Goal: Check status: Check status

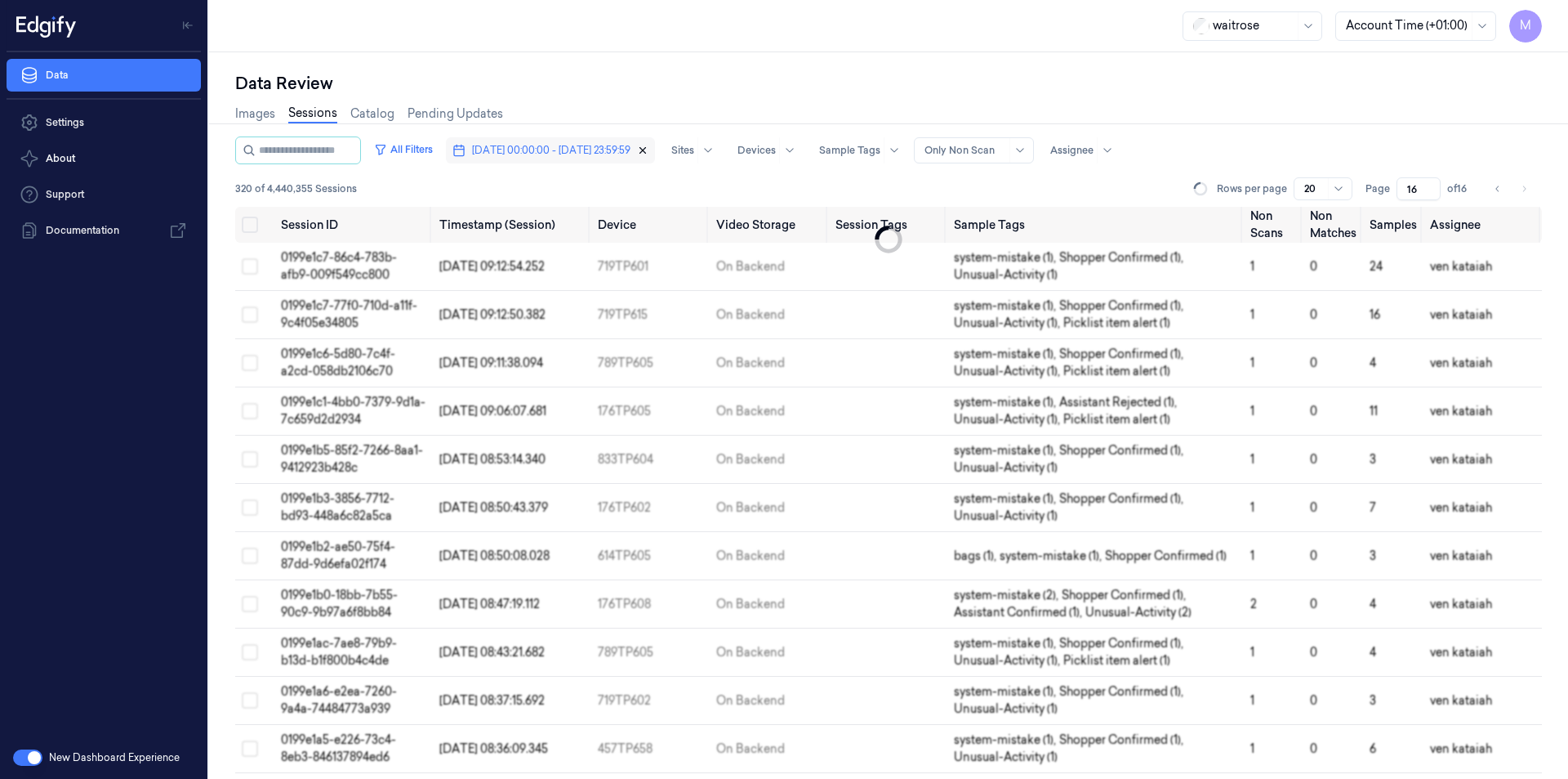
click at [612, 36] on icon "button" at bounding box center [643, 151] width 5 height 5
type input "1"
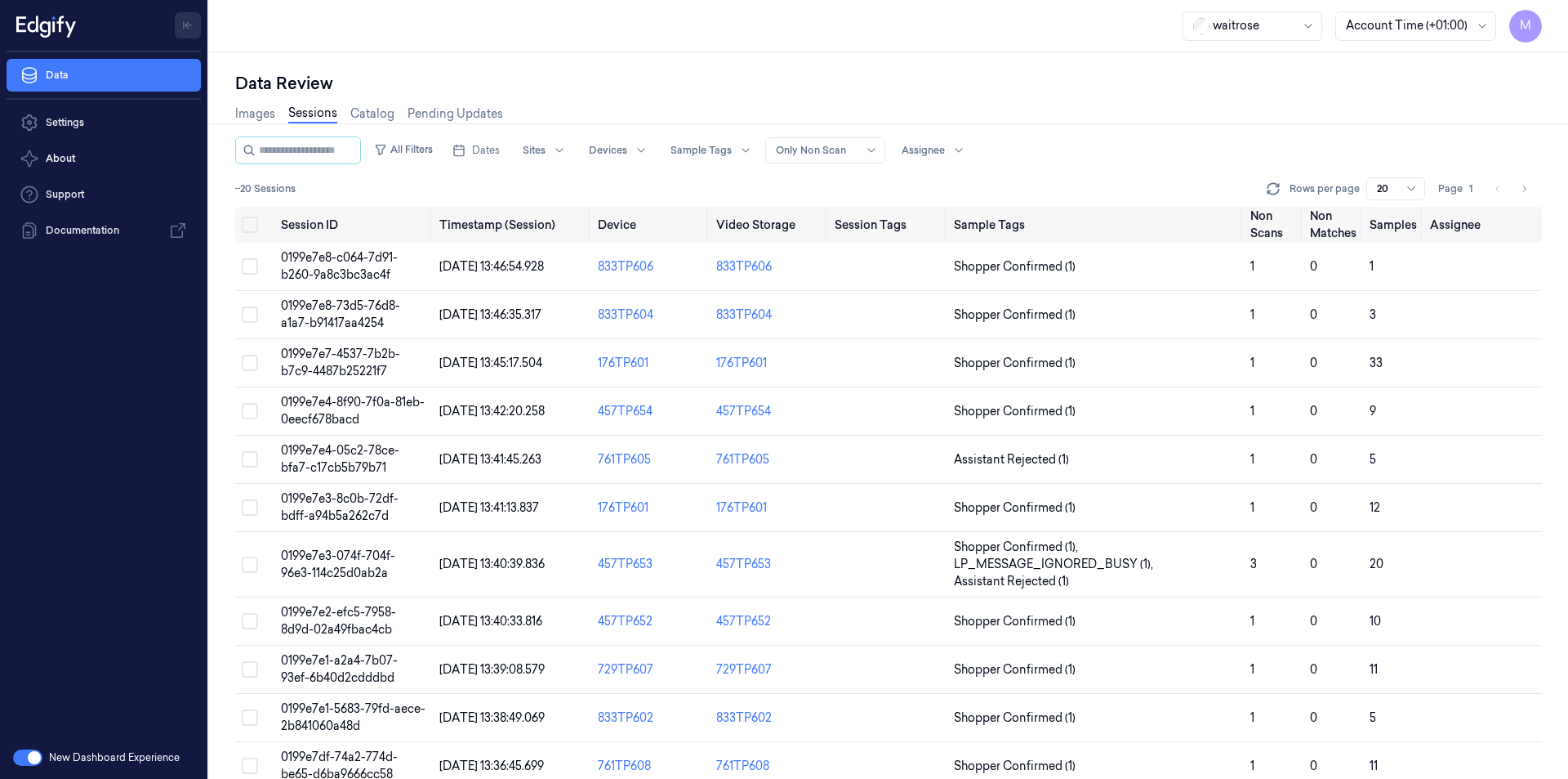
click at [189, 26] on icon "Toggle Navigation" at bounding box center [187, 25] width 12 height 12
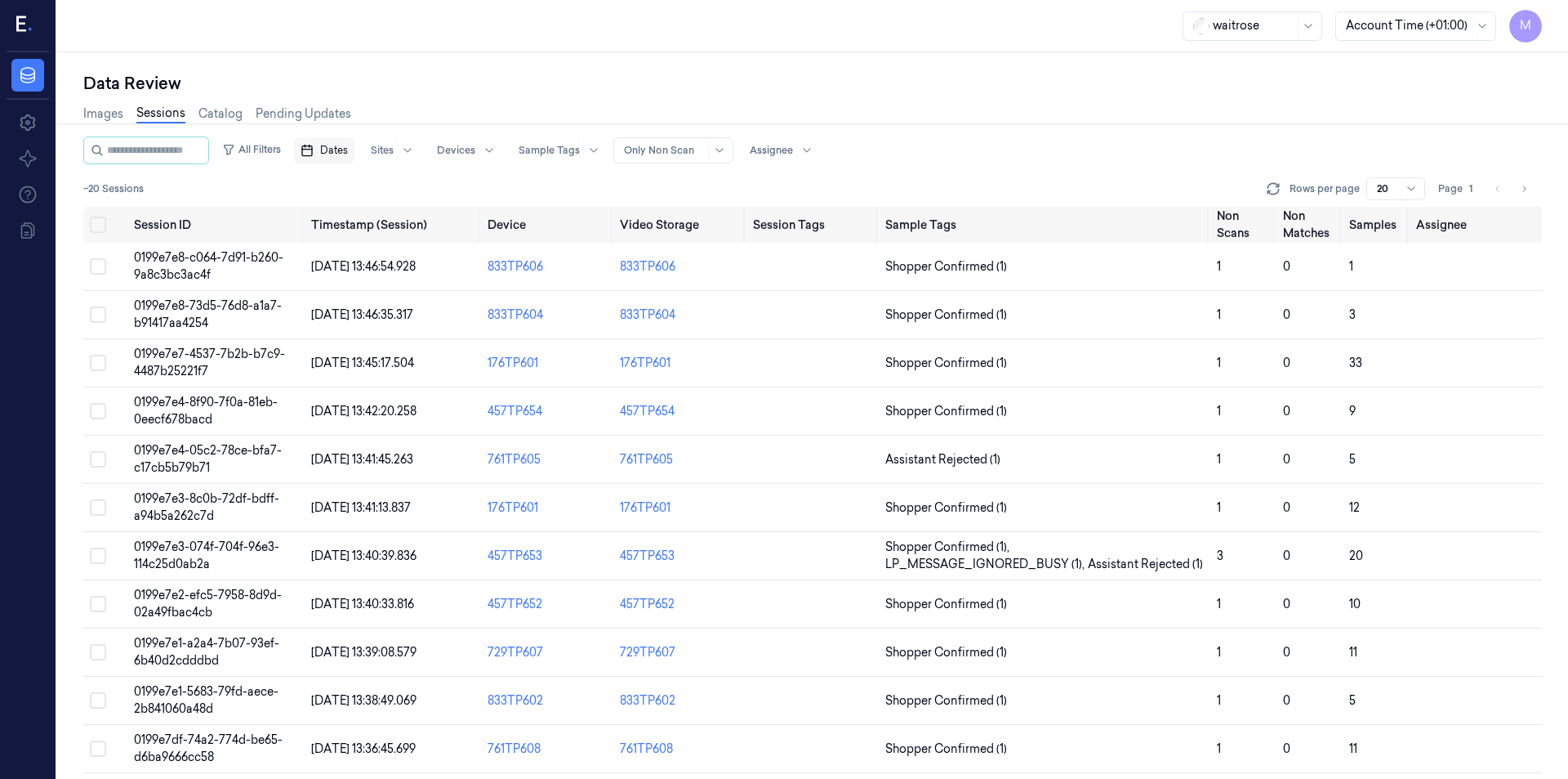
click at [348, 36] on span "Dates" at bounding box center [334, 150] width 28 height 15
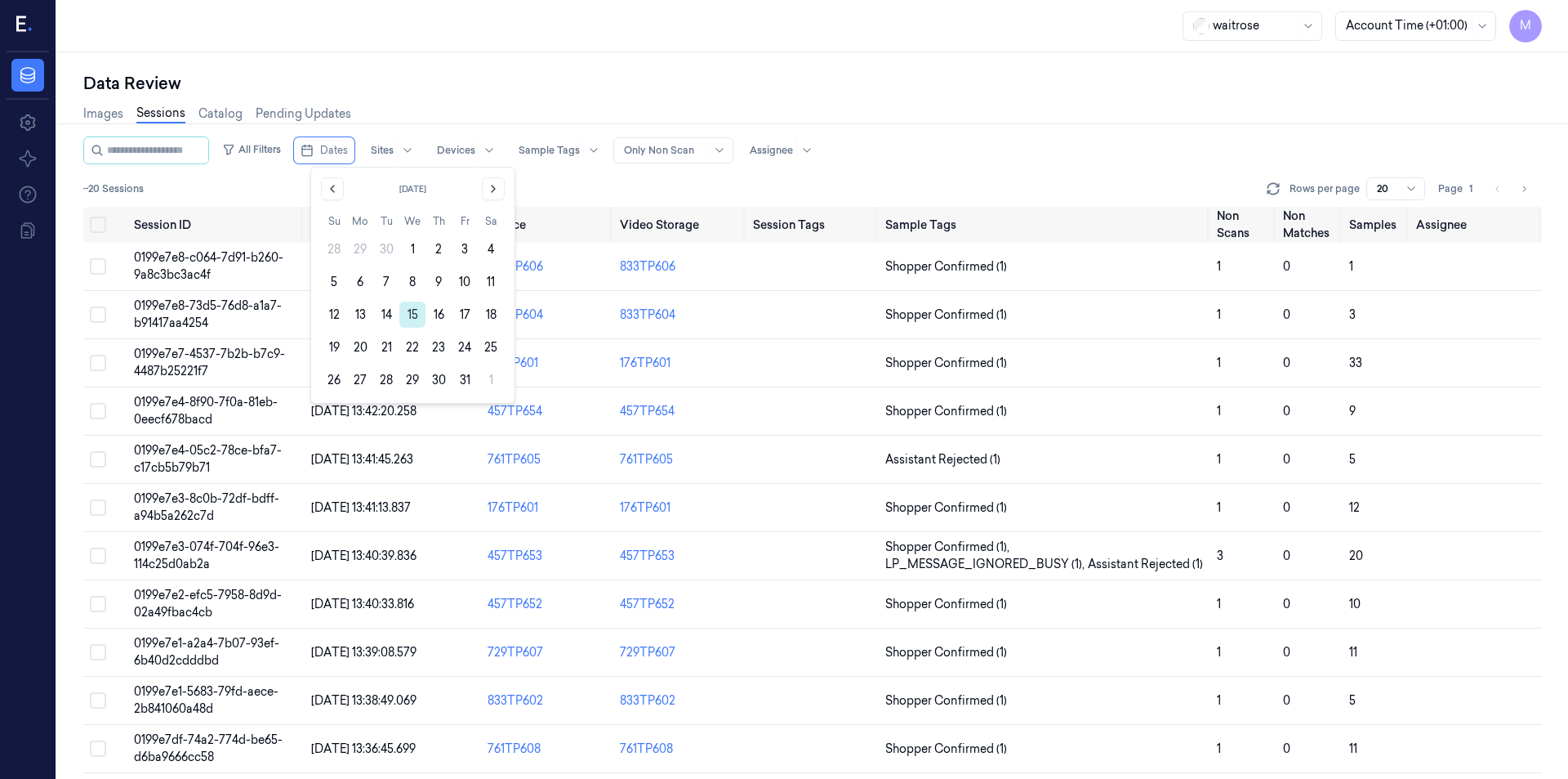
click at [410, 36] on button "15" at bounding box center [412, 314] width 26 height 26
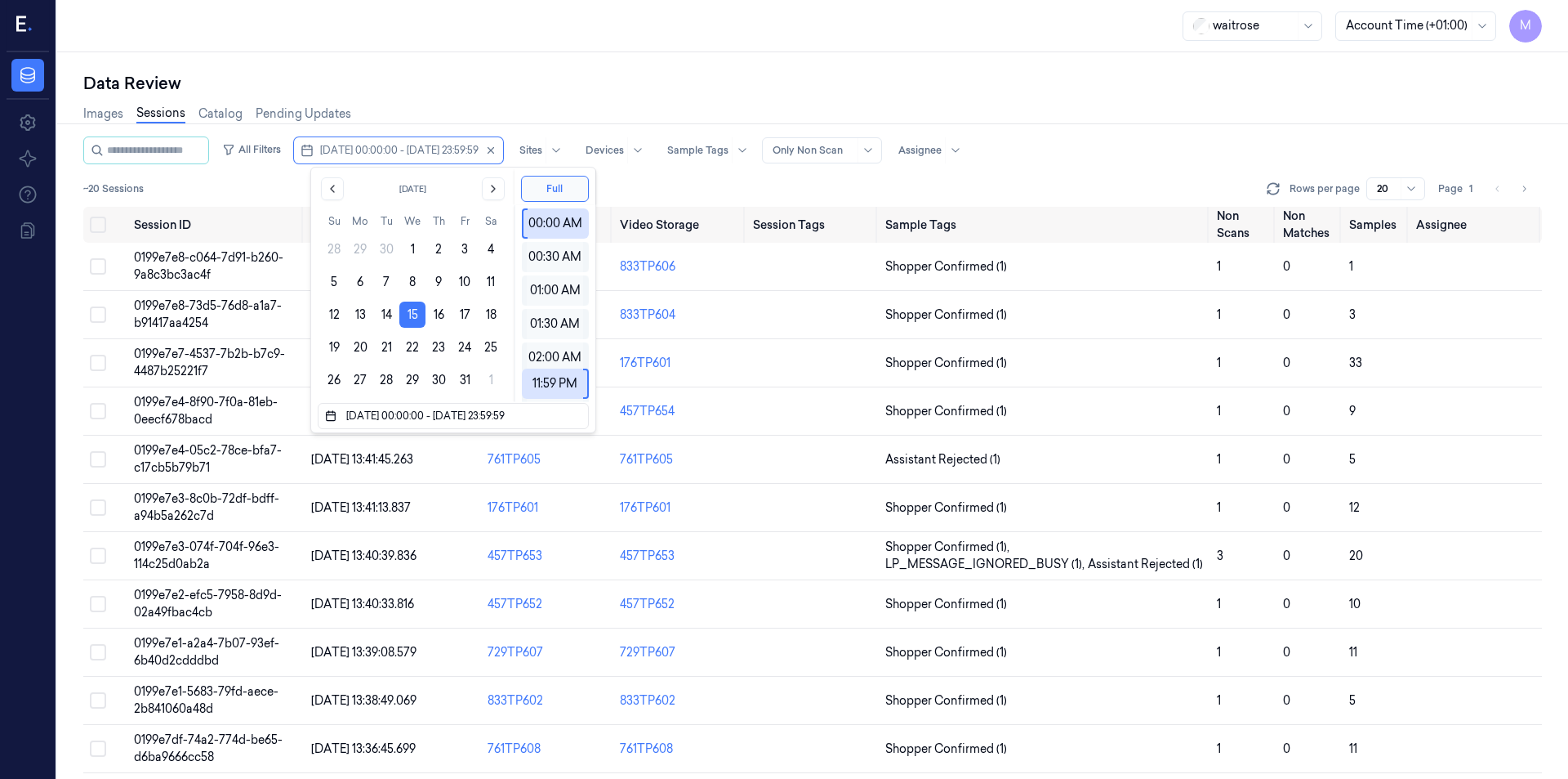
click at [454, 36] on div "Images Sessions Catalog Pending Updates" at bounding box center [813, 116] width 1459 height 42
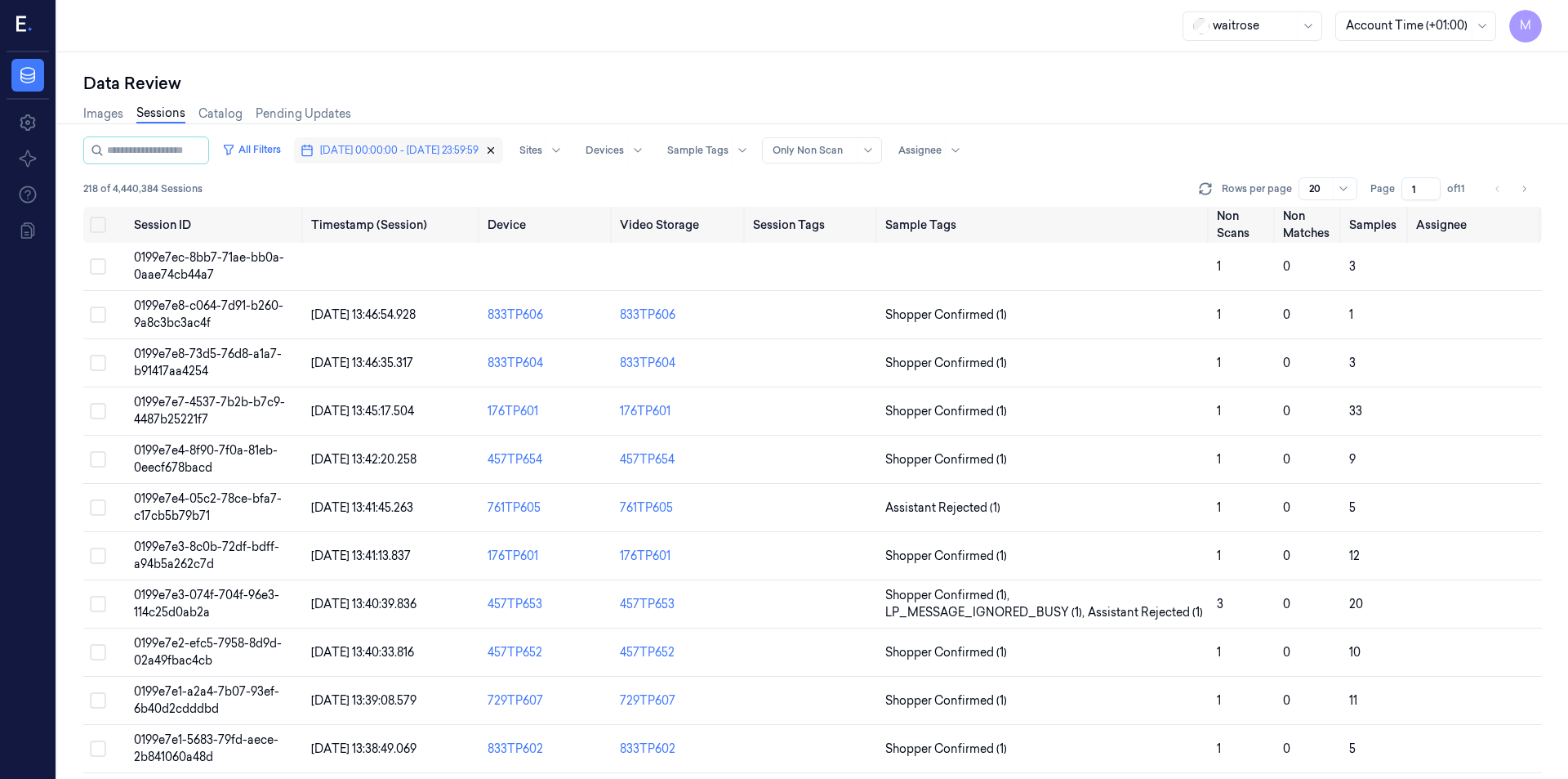
click at [494, 36] on icon "button" at bounding box center [491, 151] width 5 height 5
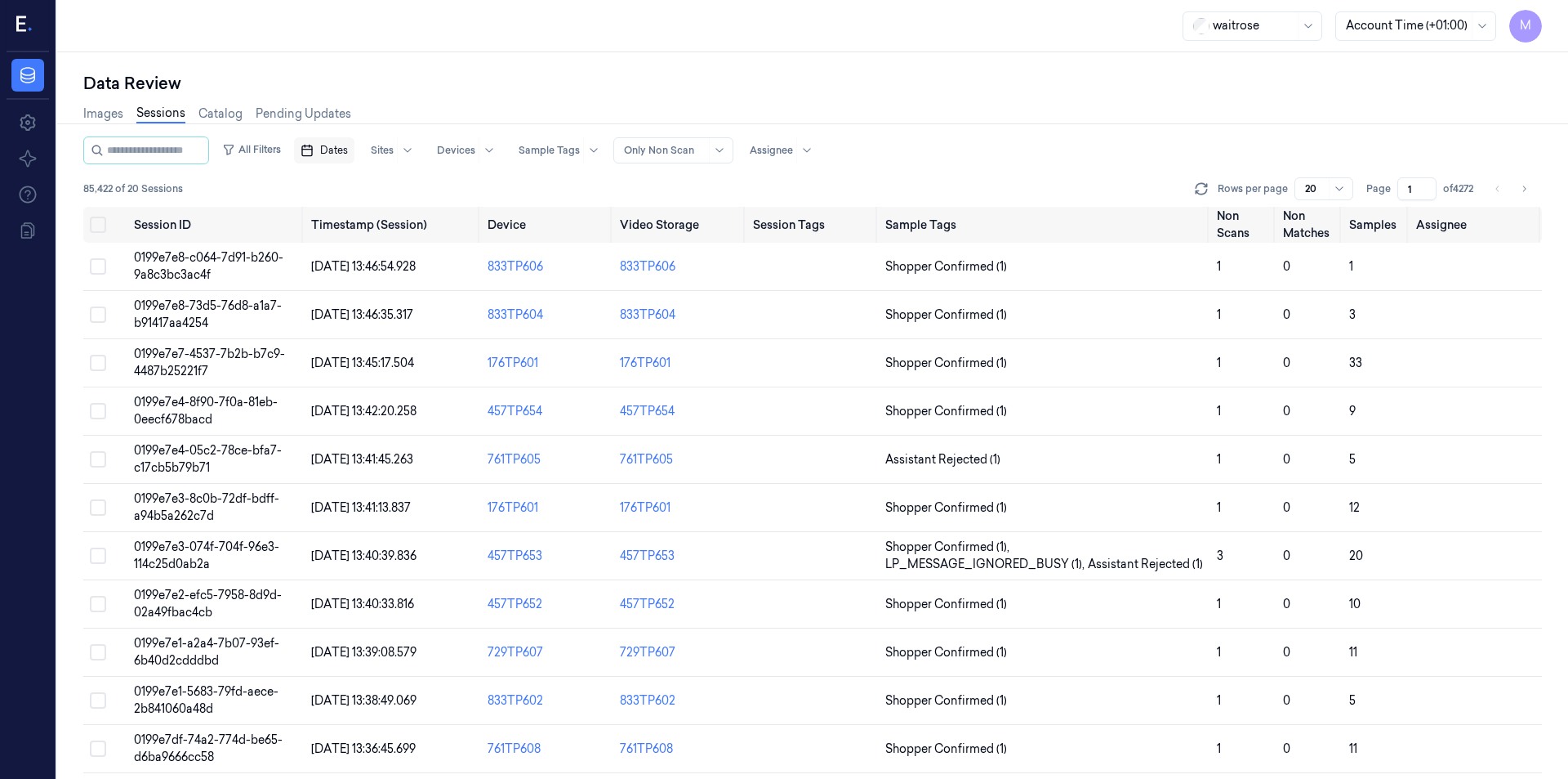
click at [532, 36] on div "Data Review Images Sessions Catalog Pending Updates All Filters Dates Sites Dev…" at bounding box center [813, 415] width 1512 height 726
click at [549, 36] on div "Data Review" at bounding box center [813, 83] width 1459 height 23
click at [534, 36] on div "Data Review Images Sessions Catalog Pending Updates All Filters Dates Sites Dev…" at bounding box center [813, 415] width 1512 height 726
click at [505, 36] on div "Data Review" at bounding box center [813, 83] width 1459 height 23
